Goal: Task Accomplishment & Management: Complete application form

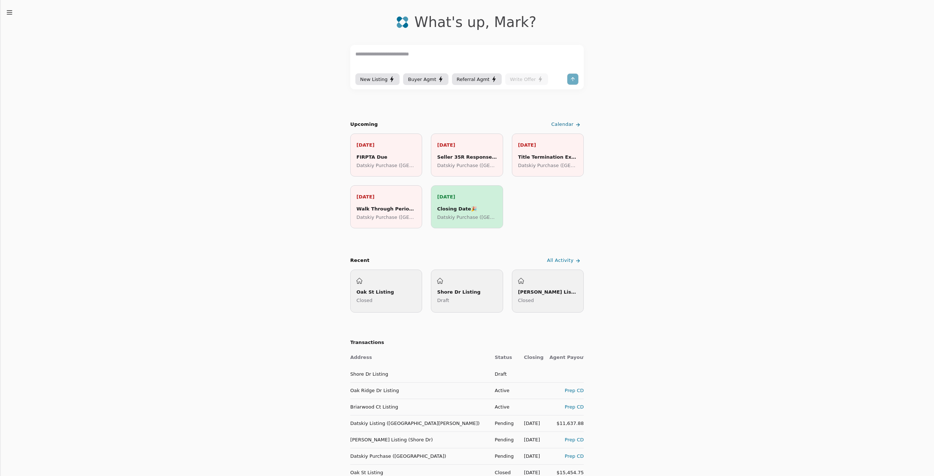
scroll to position [36, 0]
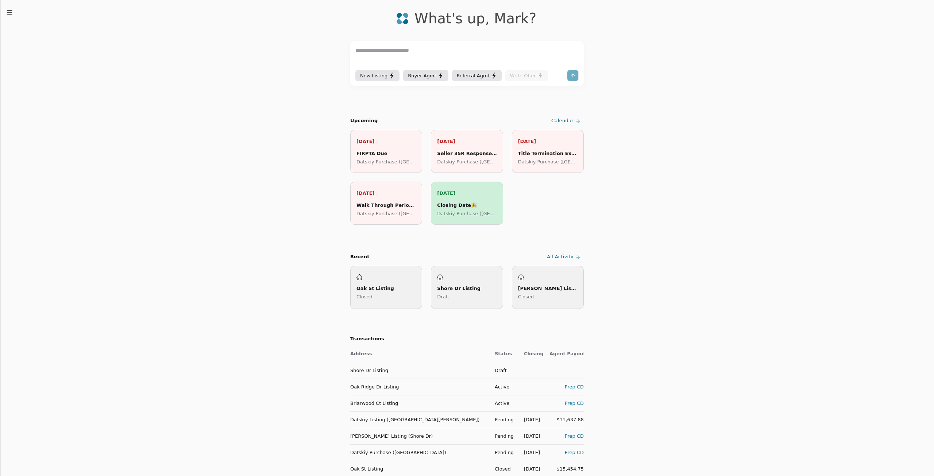
click at [574, 436] on div "Prep CD" at bounding box center [566, 436] width 34 height 8
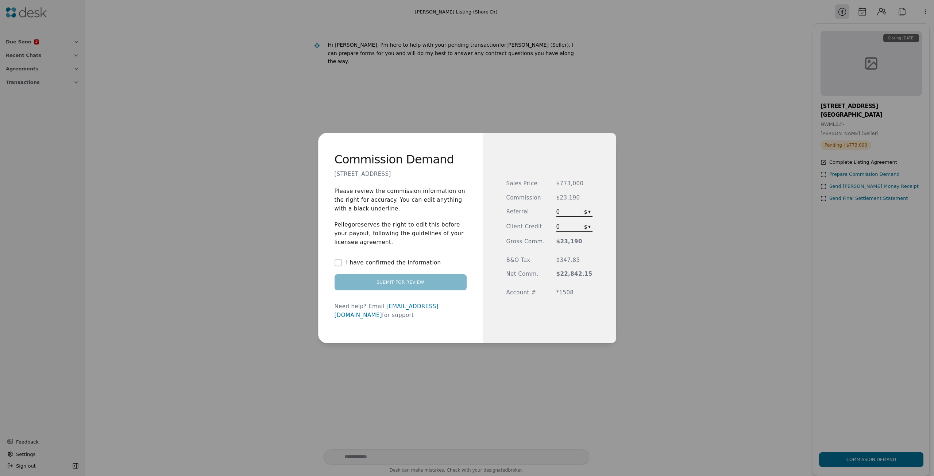
click at [365, 267] on label "I have confirmed the information" at bounding box center [393, 262] width 95 height 9
click at [342, 266] on button "I have confirmed the information" at bounding box center [337, 262] width 7 height 7
click at [423, 289] on button "Submit for Review" at bounding box center [400, 282] width 132 height 16
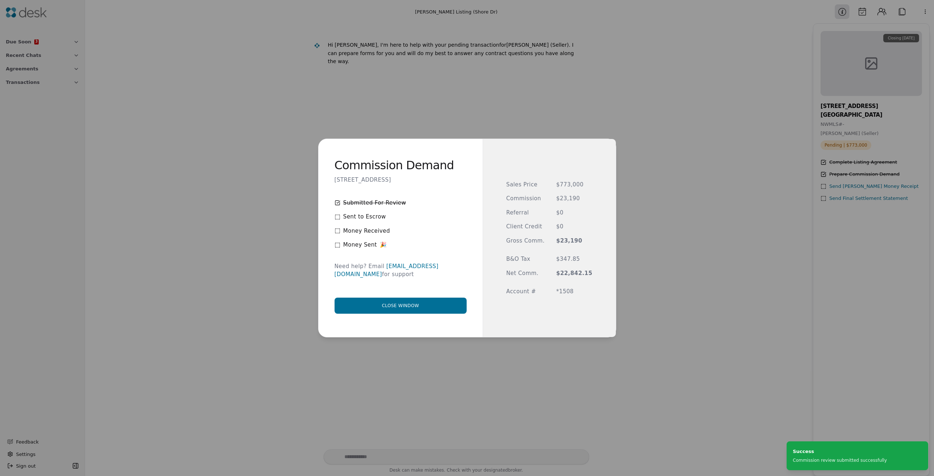
click at [390, 308] on button "Close window" at bounding box center [400, 306] width 132 height 16
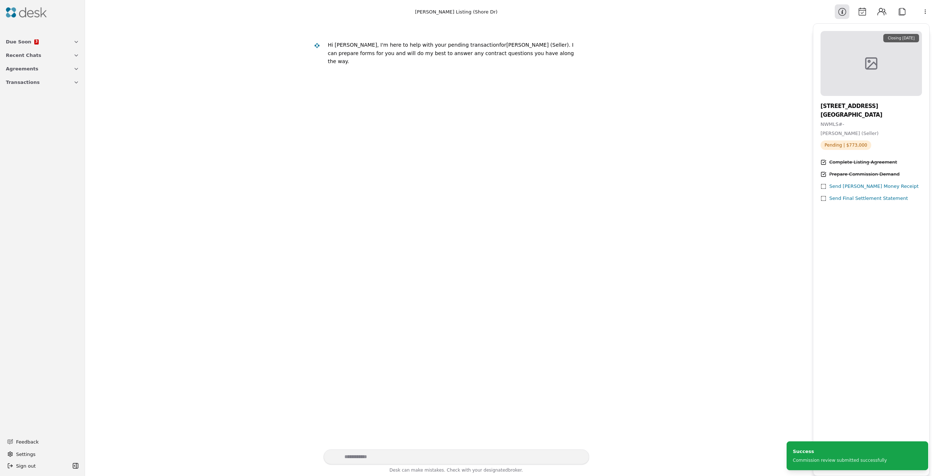
click at [43, 49] on button "Recent Chats" at bounding box center [42, 55] width 82 height 13
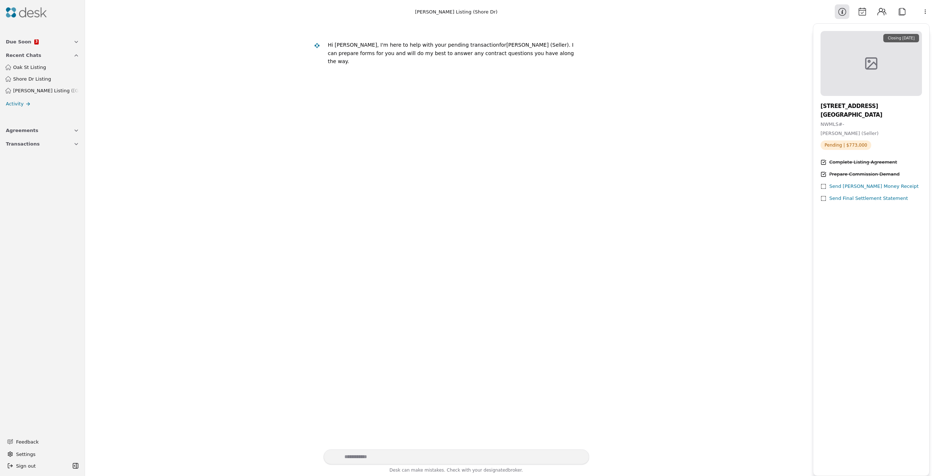
click at [45, 45] on button "Due Soon 3" at bounding box center [42, 41] width 82 height 13
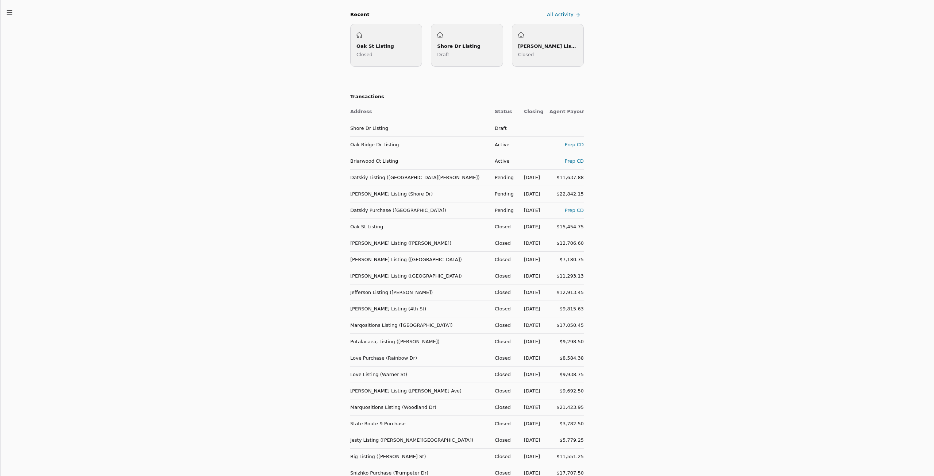
scroll to position [270, 0]
